Goal: Navigation & Orientation: Understand site structure

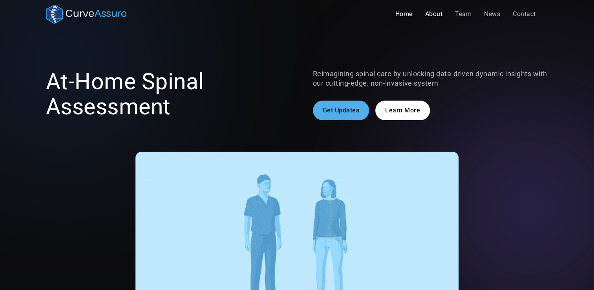
click at [436, 13] on link "About" at bounding box center [434, 14] width 30 height 16
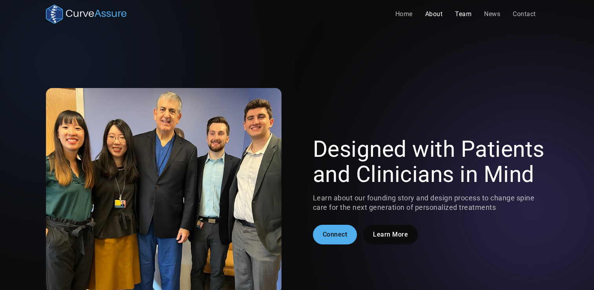
click at [456, 18] on link "Team" at bounding box center [463, 14] width 29 height 16
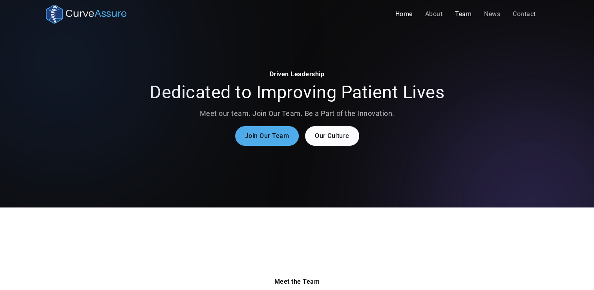
click at [405, 15] on link "Home" at bounding box center [404, 14] width 30 height 16
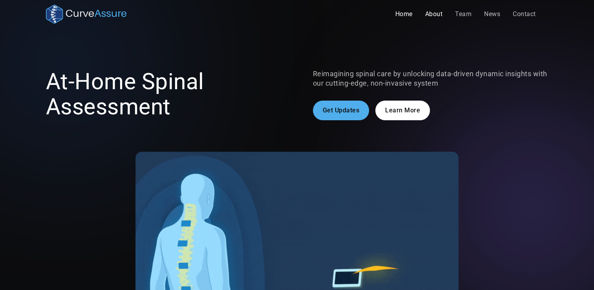
click at [431, 13] on link "About" at bounding box center [434, 14] width 30 height 16
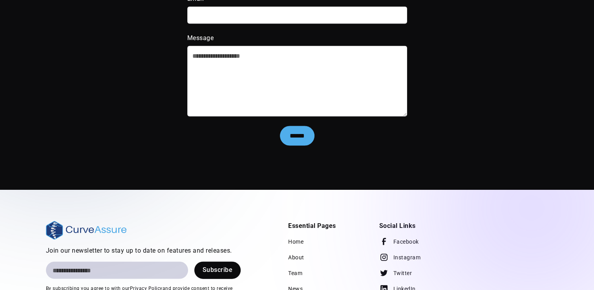
scroll to position [1716, 0]
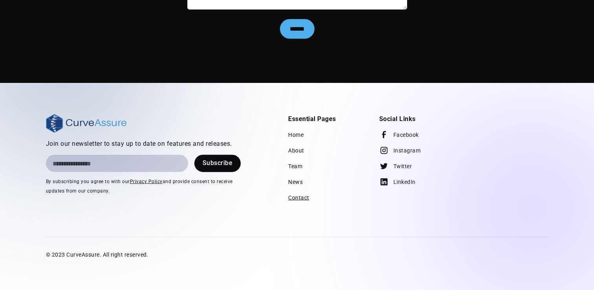
click at [302, 198] on link "Contact" at bounding box center [298, 198] width 21 height 16
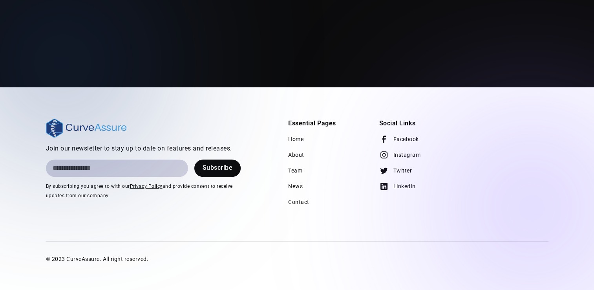
scroll to position [366, 0]
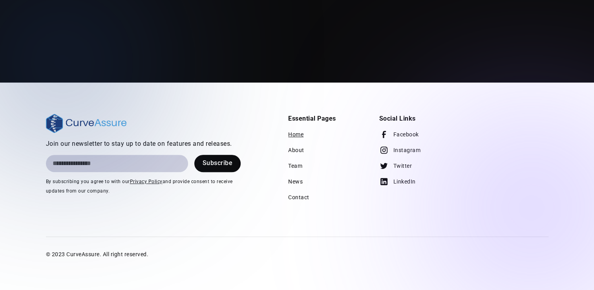
click at [298, 132] on link "Home" at bounding box center [295, 134] width 15 height 16
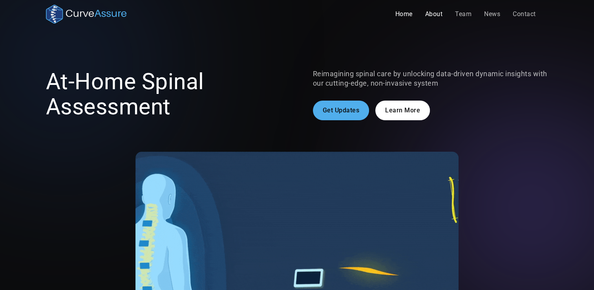
click at [433, 16] on link "About" at bounding box center [434, 14] width 30 height 16
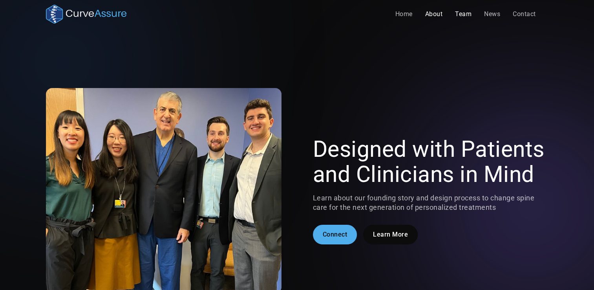
click at [458, 16] on link "Team" at bounding box center [463, 14] width 29 height 16
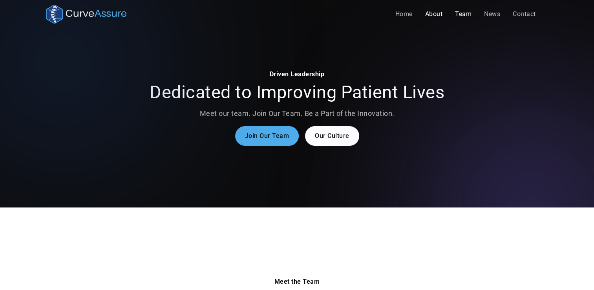
click at [443, 15] on link "About" at bounding box center [434, 14] width 30 height 16
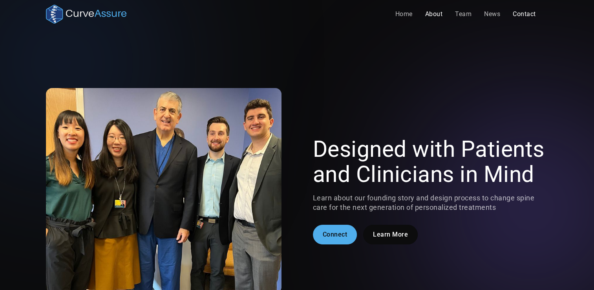
click at [525, 16] on link "Contact" at bounding box center [524, 14] width 36 height 16
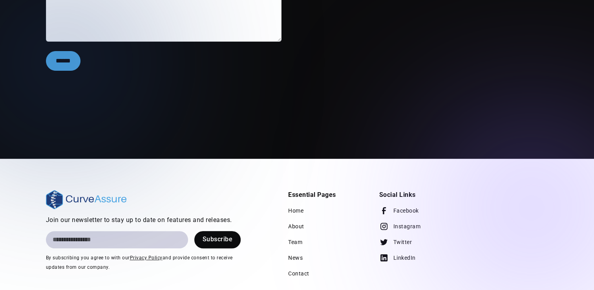
scroll to position [366, 0]
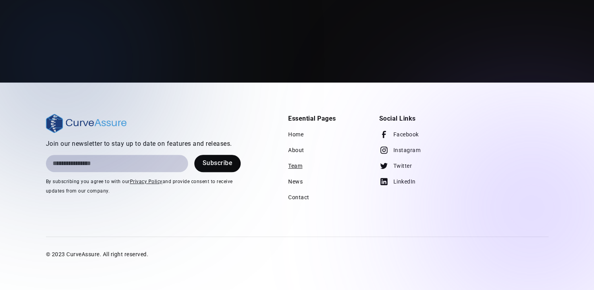
click at [301, 167] on link "Team" at bounding box center [295, 166] width 14 height 16
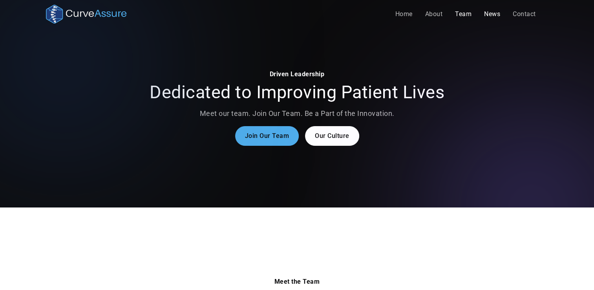
click at [500, 18] on link "News" at bounding box center [492, 14] width 29 height 16
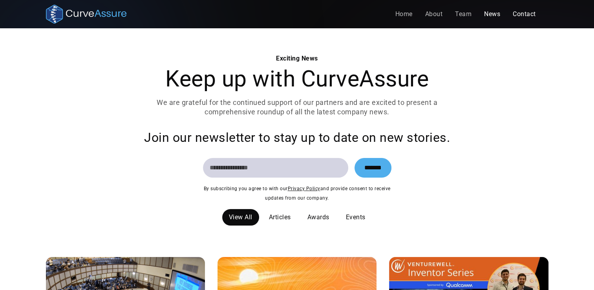
click at [521, 18] on link "Contact" at bounding box center [524, 14] width 36 height 16
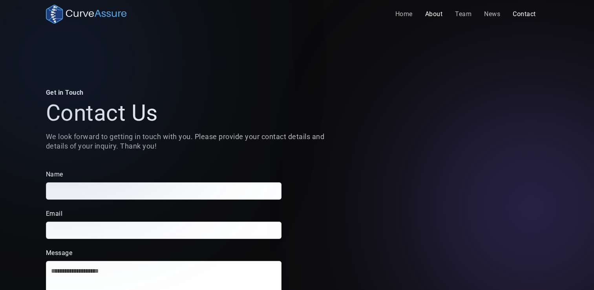
click at [436, 15] on link "About" at bounding box center [434, 14] width 30 height 16
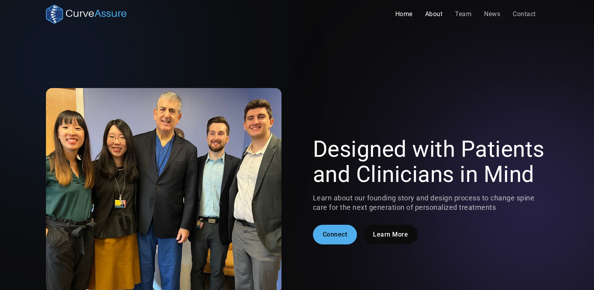
click at [398, 15] on link "Home" at bounding box center [404, 14] width 30 height 16
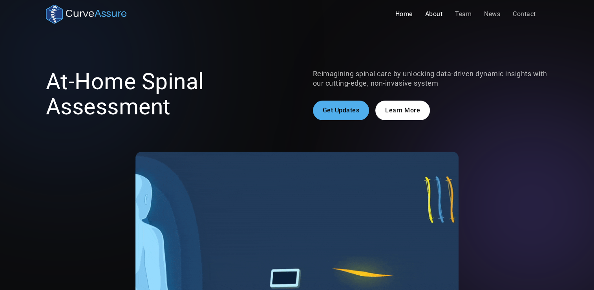
click at [440, 11] on link "About" at bounding box center [434, 14] width 30 height 16
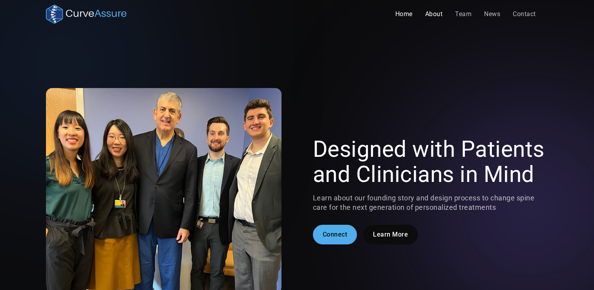
click at [405, 15] on link "Home" at bounding box center [404, 14] width 30 height 16
